Goal: Find specific page/section: Find specific page/section

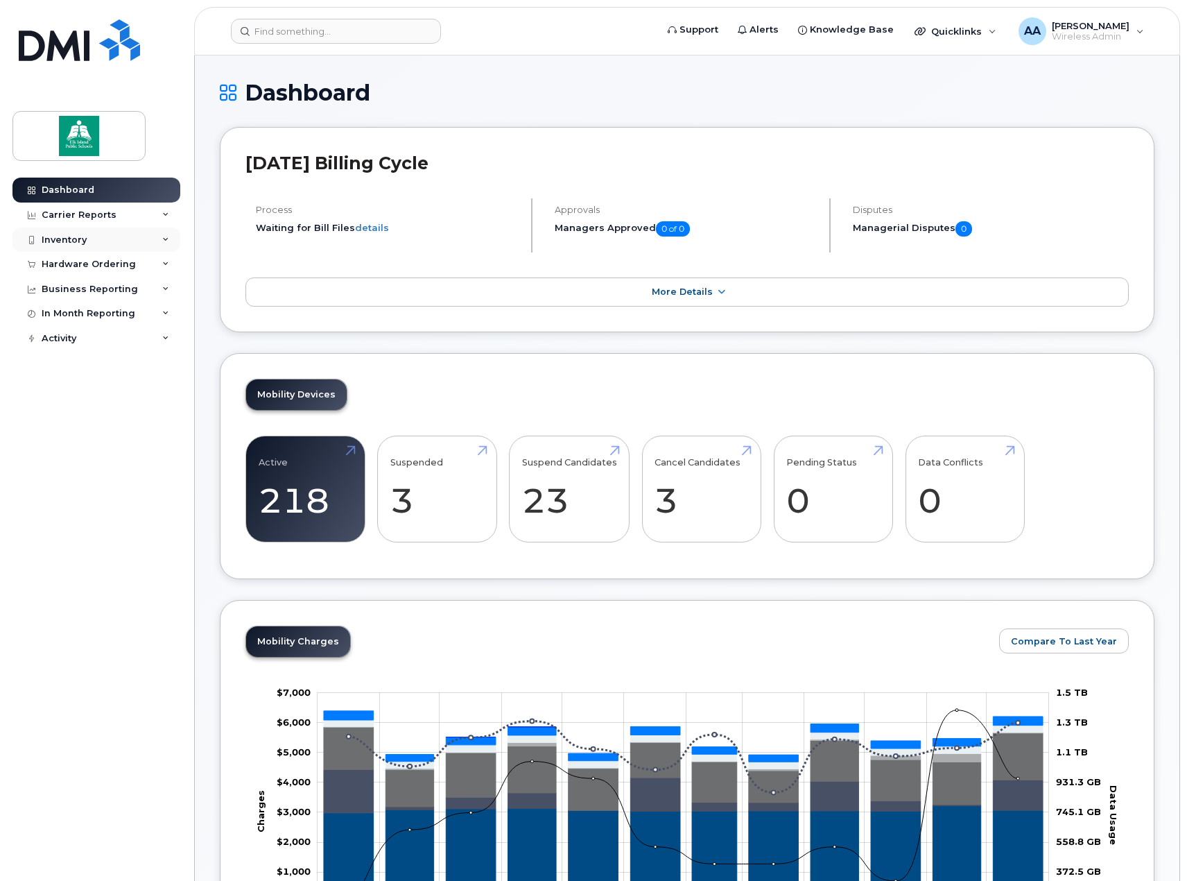
click at [139, 243] on div "Inventory" at bounding box center [96, 239] width 168 height 25
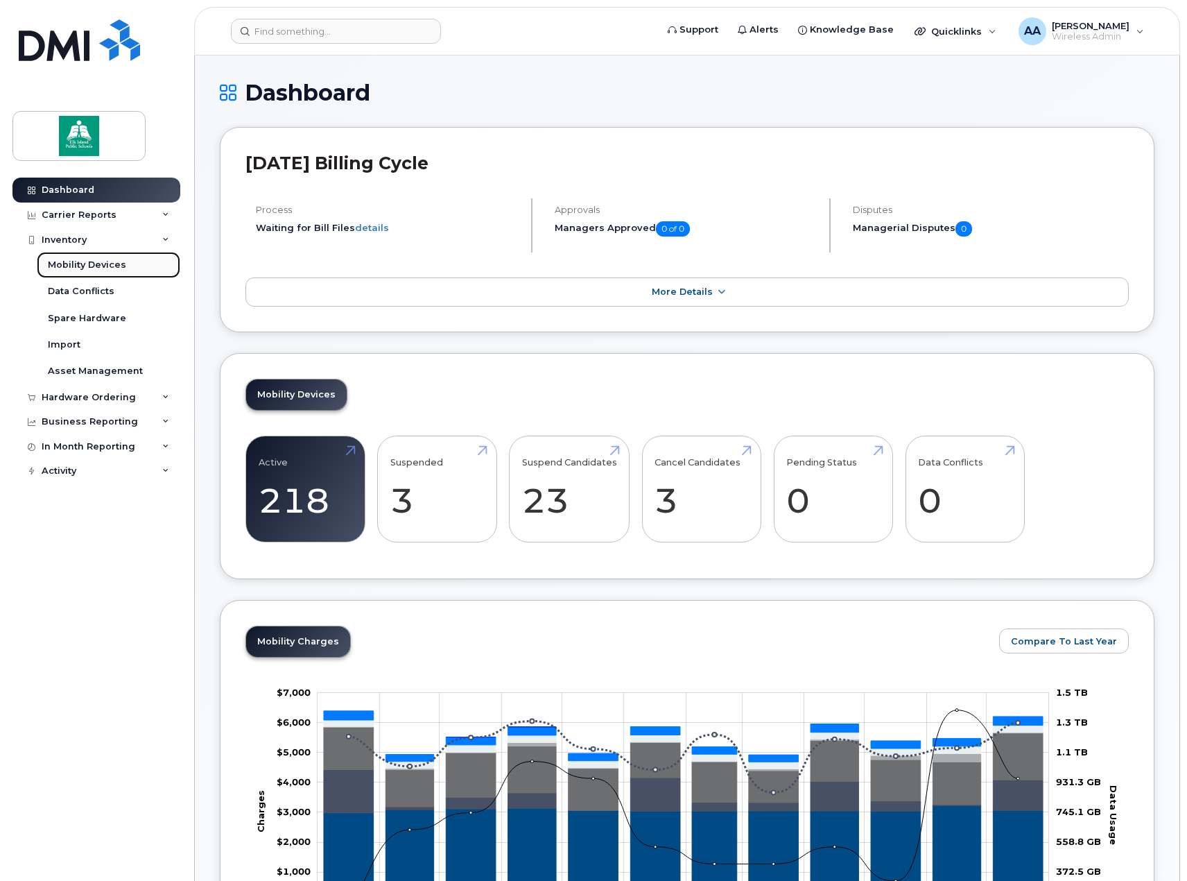
click at [116, 267] on div "Mobility Devices" at bounding box center [87, 265] width 78 height 12
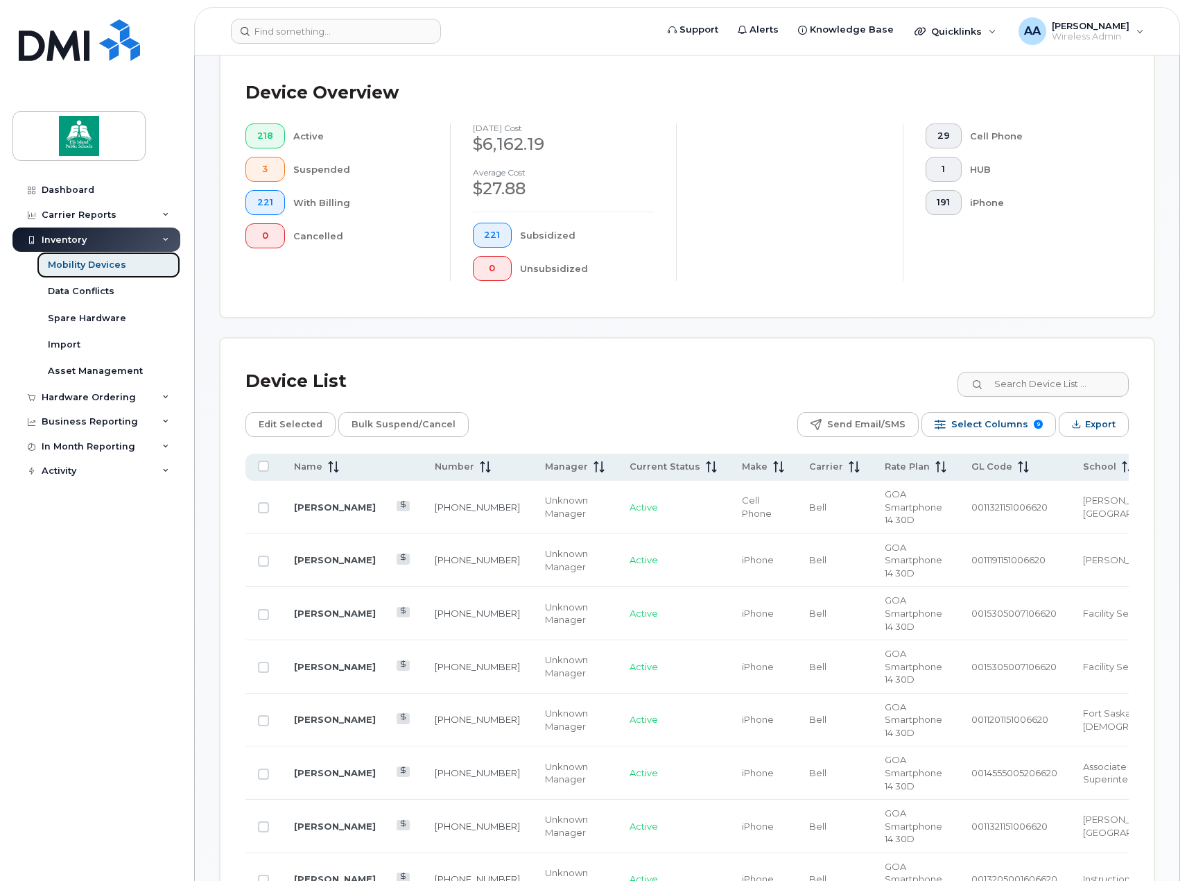
scroll to position [416, 0]
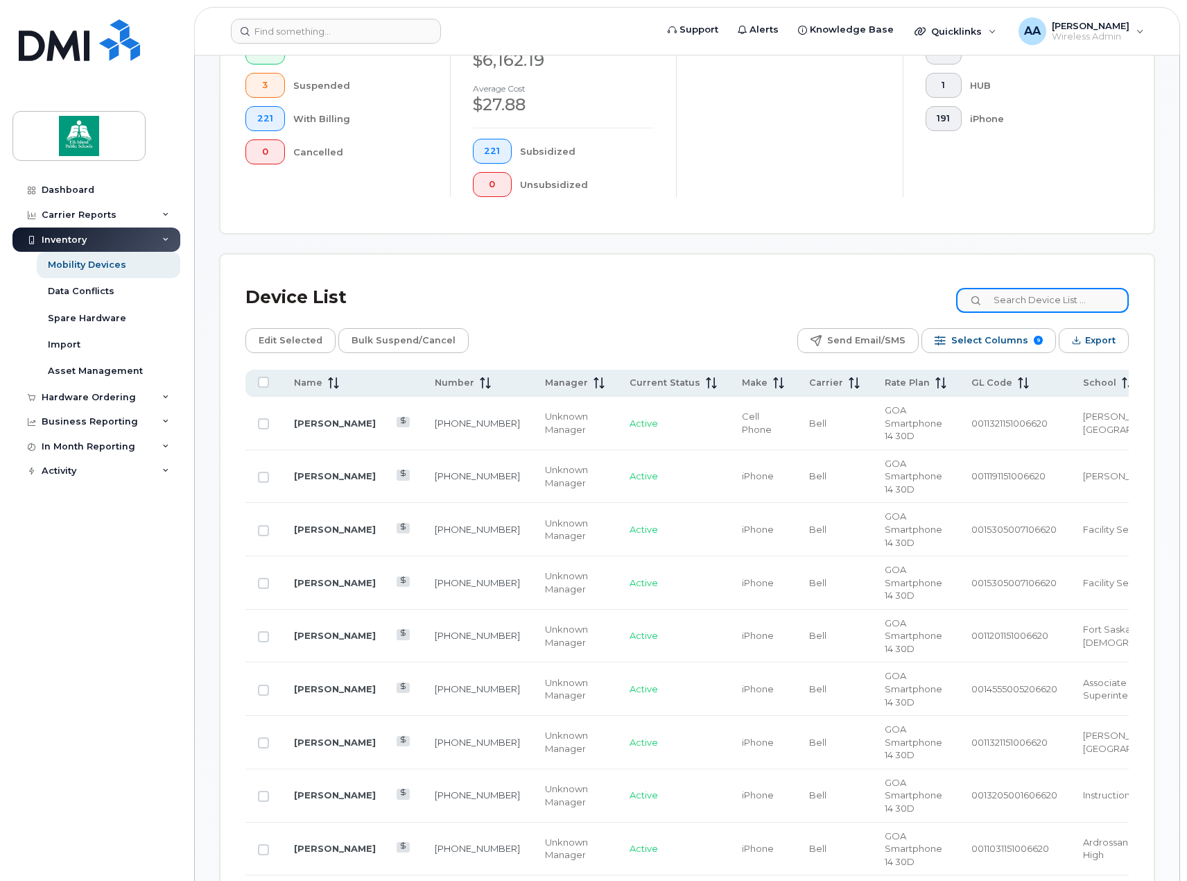
click at [1031, 308] on input at bounding box center [1042, 300] width 173 height 25
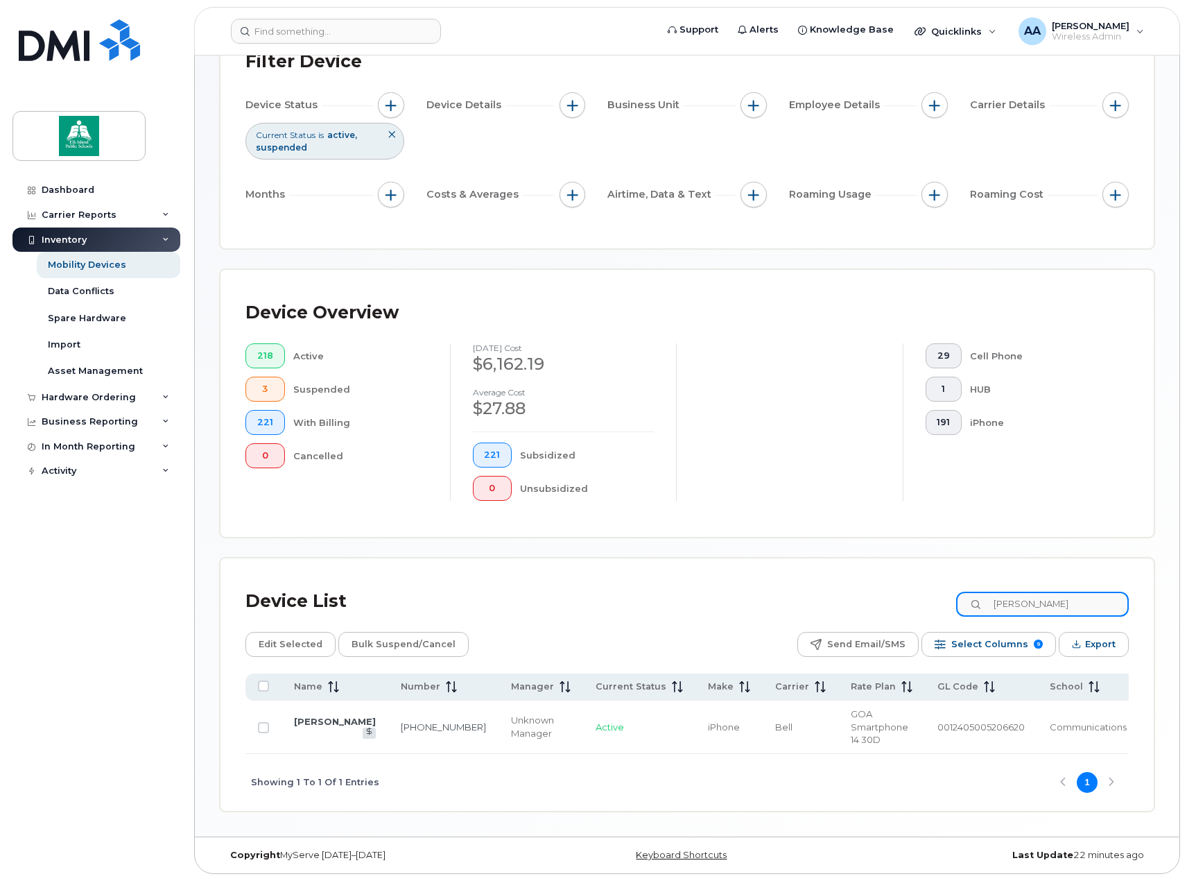
scroll to position [100, 0]
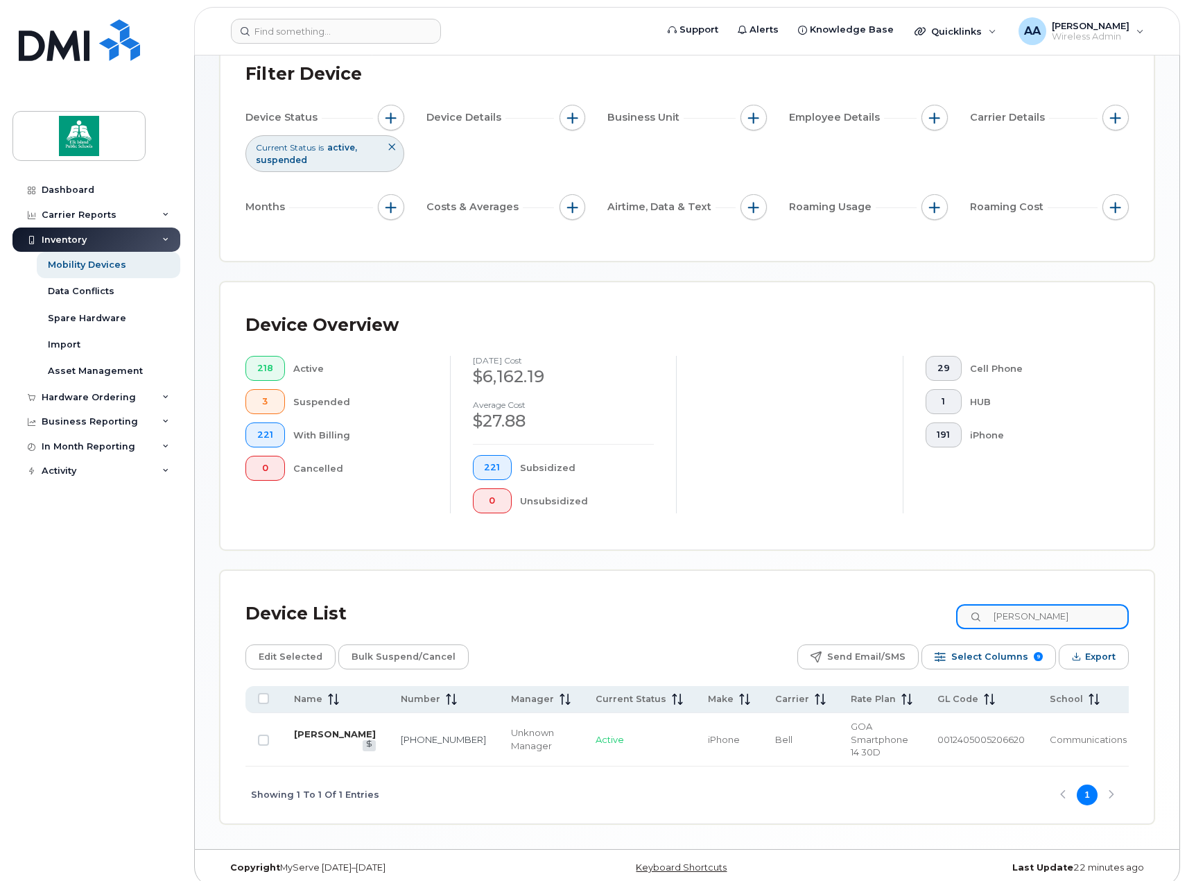
type input "[PERSON_NAME]"
click at [311, 736] on link "[PERSON_NAME]" at bounding box center [335, 733] width 82 height 11
drag, startPoint x: 1043, startPoint y: 620, endPoint x: 985, endPoint y: 623, distance: 58.3
click at [985, 623] on div "[PERSON_NAME]" at bounding box center [1042, 616] width 173 height 25
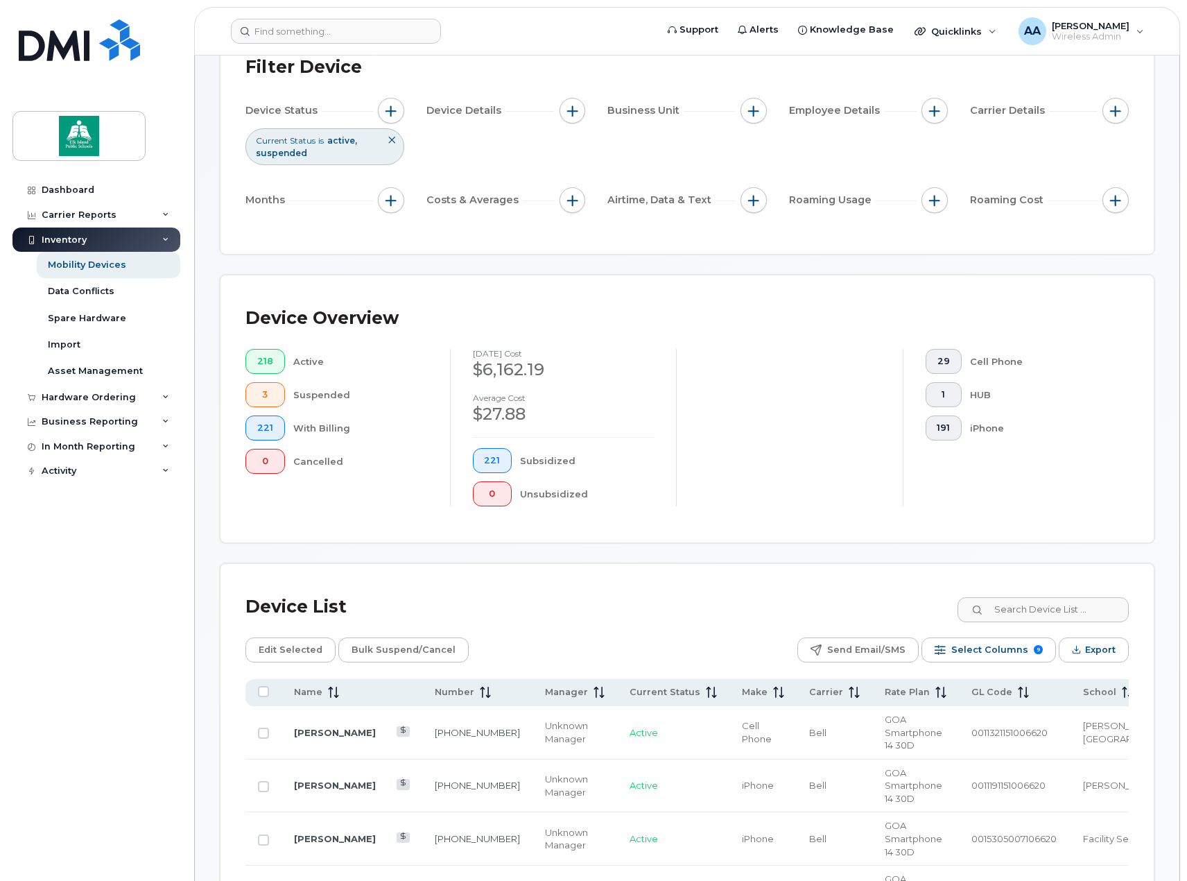
scroll to position [0, 0]
